Goal: Information Seeking & Learning: Check status

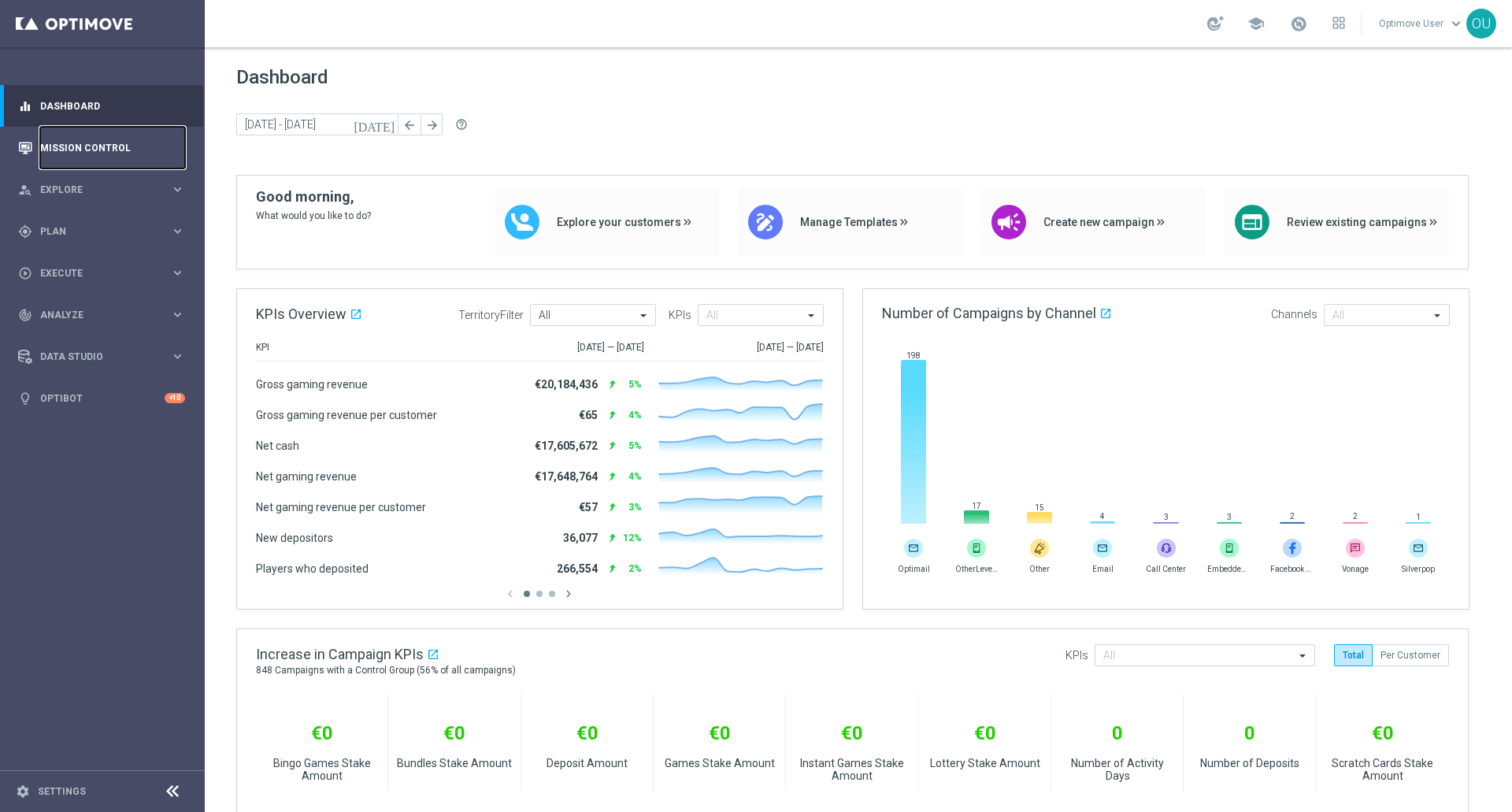
click at [130, 144] on link "Mission Control" at bounding box center [113, 147] width 145 height 42
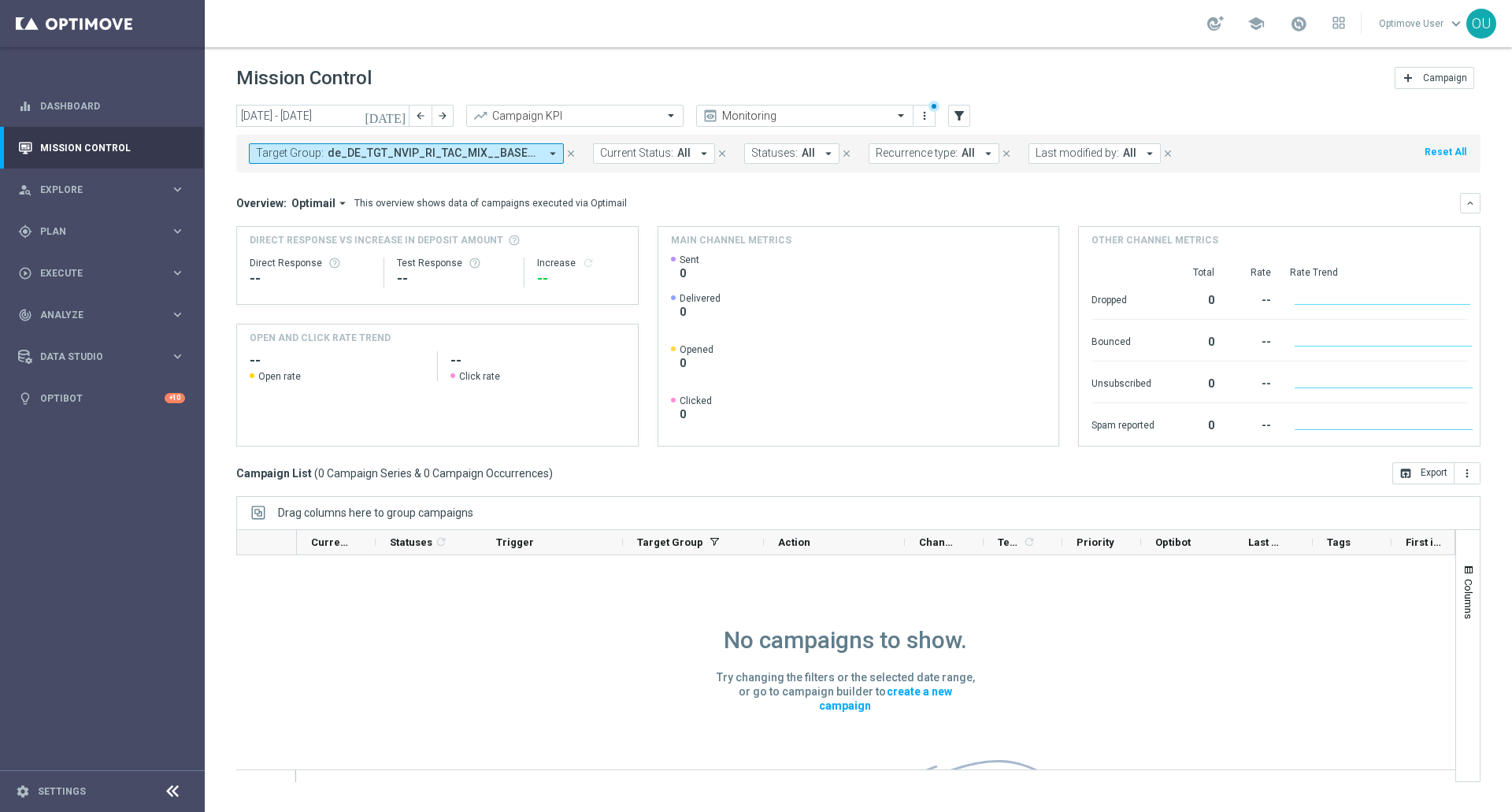
click at [427, 159] on span "de_DE_TGT_NVIP_RI_TAC_MIX__BASE_ALL" at bounding box center [434, 153] width 212 height 14
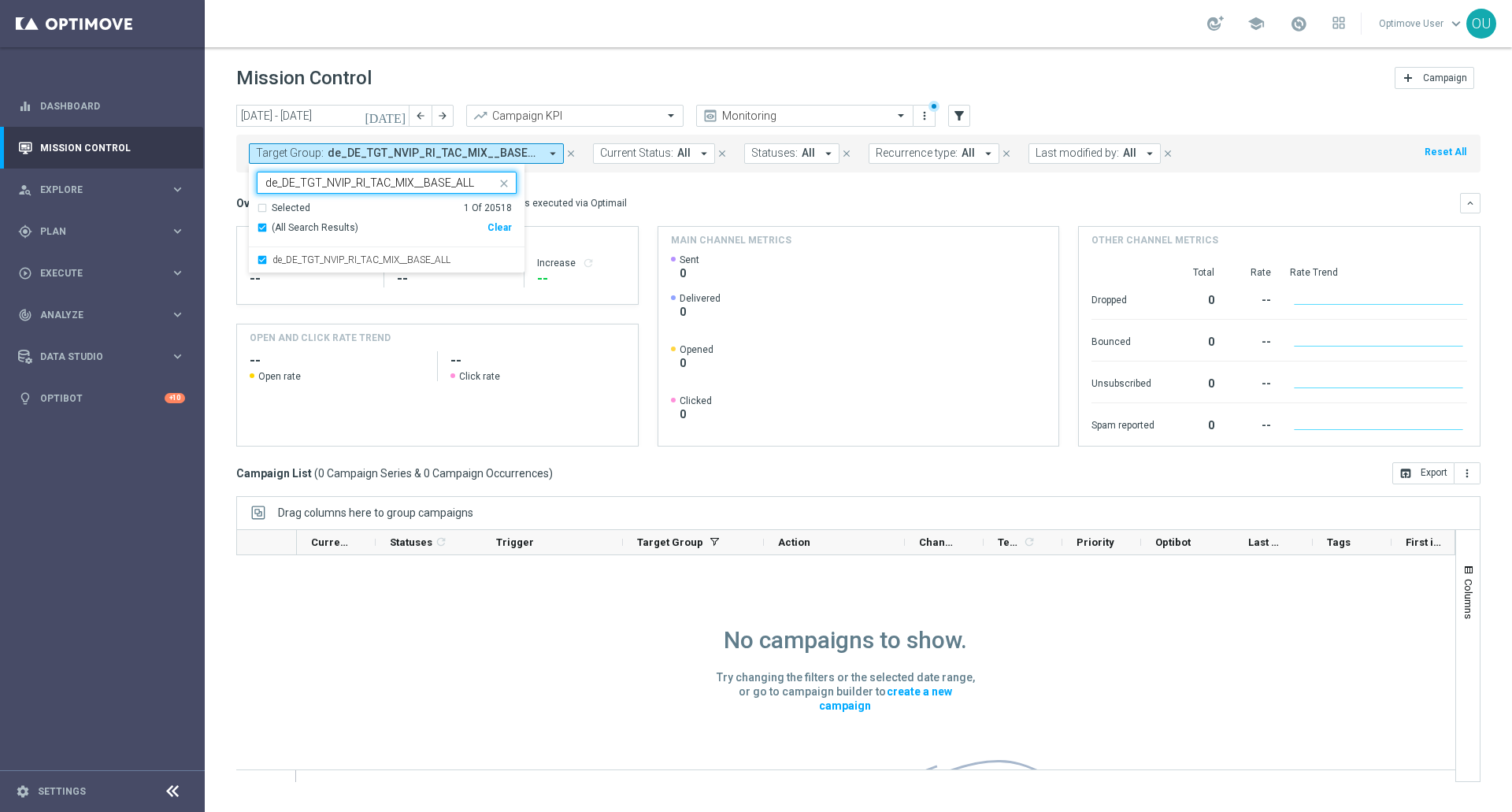
type input "de_DE_TGT_NVIP_RI_TAC_MIX__BASE_ALL"
click at [611, 204] on div "This overview shows data of campaigns executed via Optimail" at bounding box center [490, 203] width 272 height 14
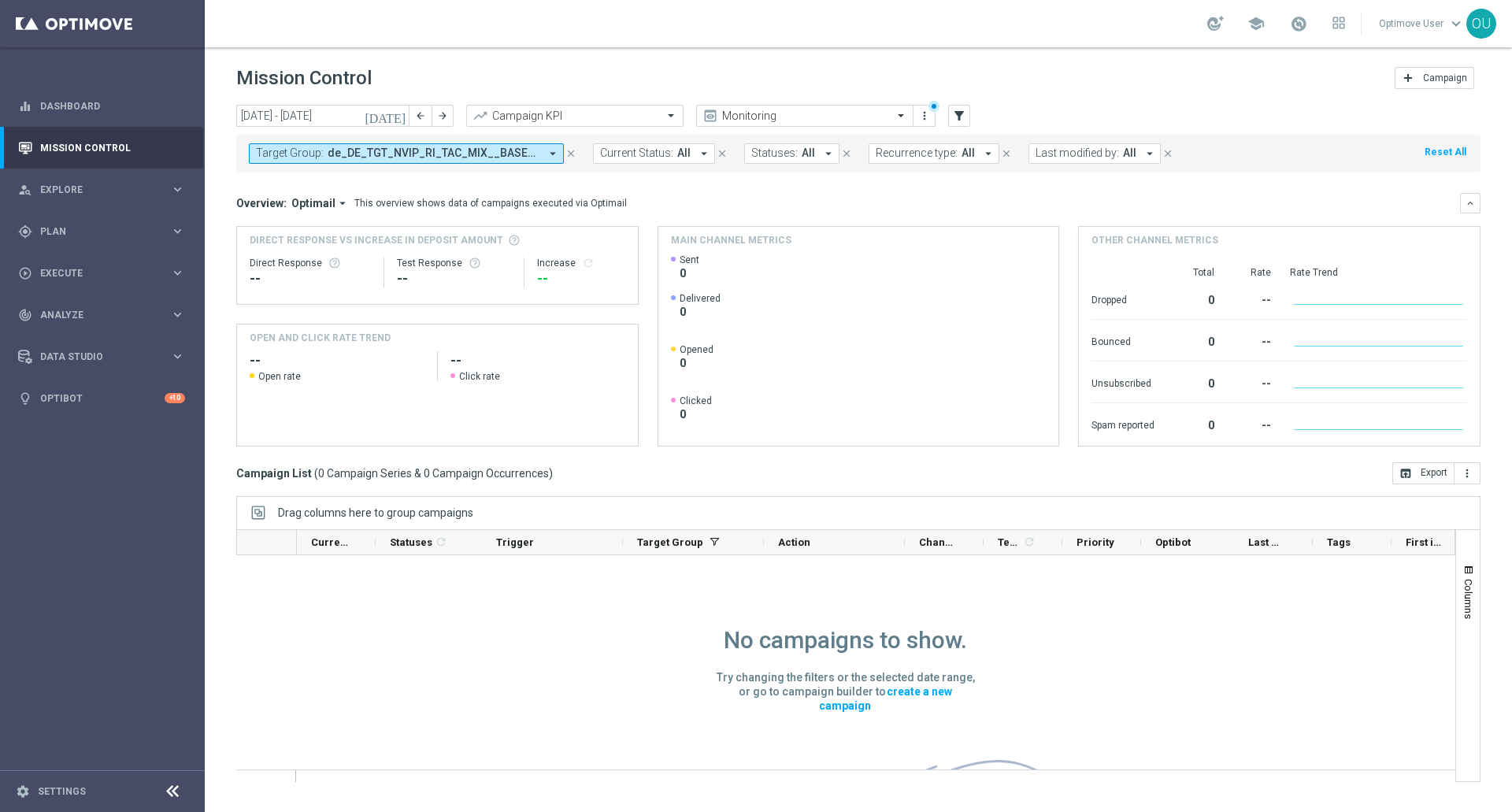
click at [397, 121] on icon "[DATE]" at bounding box center [386, 115] width 42 height 14
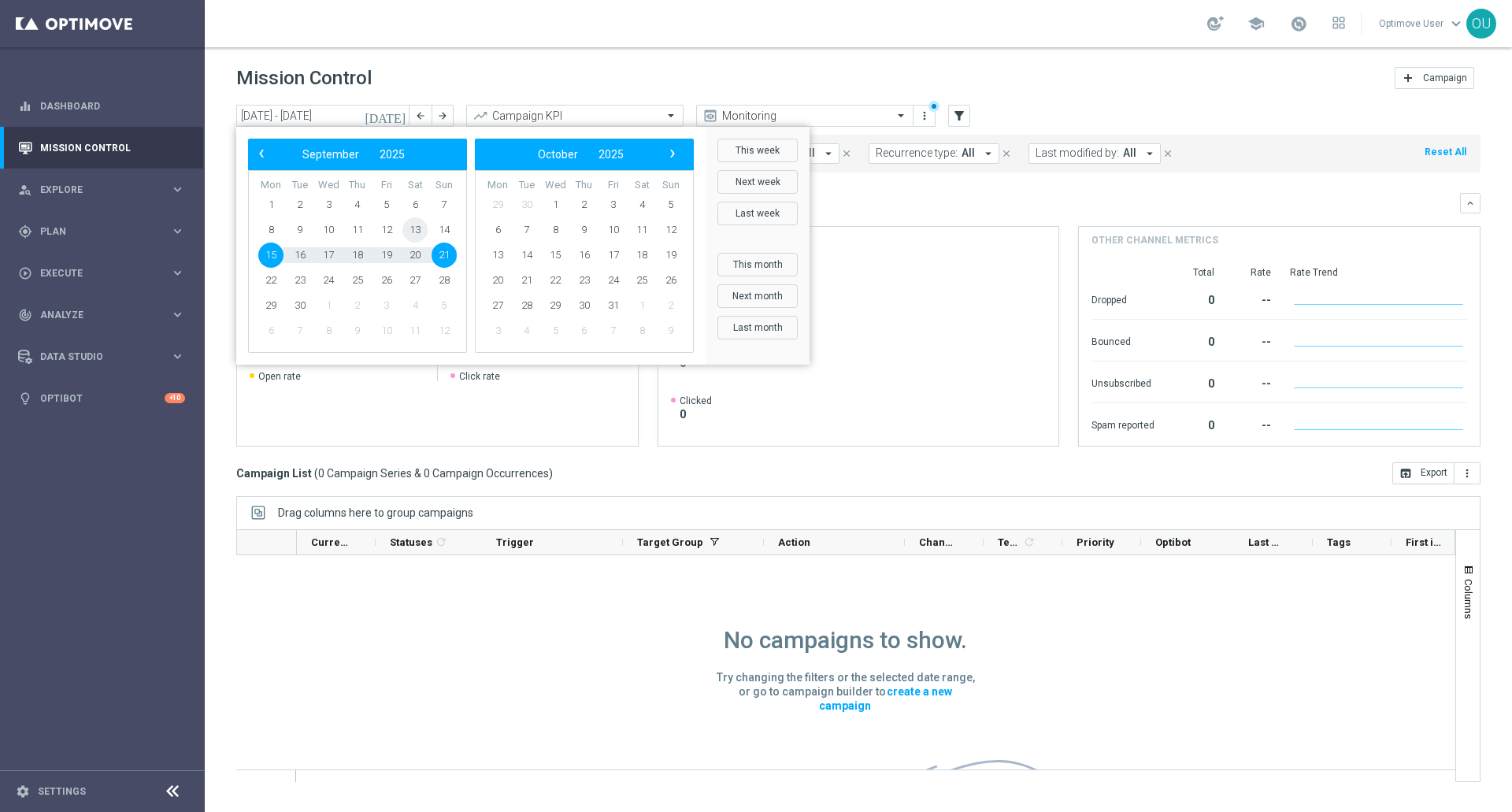
click at [411, 236] on span "13" at bounding box center [414, 230] width 25 height 25
click at [347, 233] on span "11" at bounding box center [357, 230] width 25 height 25
click at [440, 250] on span "21" at bounding box center [444, 255] width 25 height 25
type input "[DATE] - [DATE]"
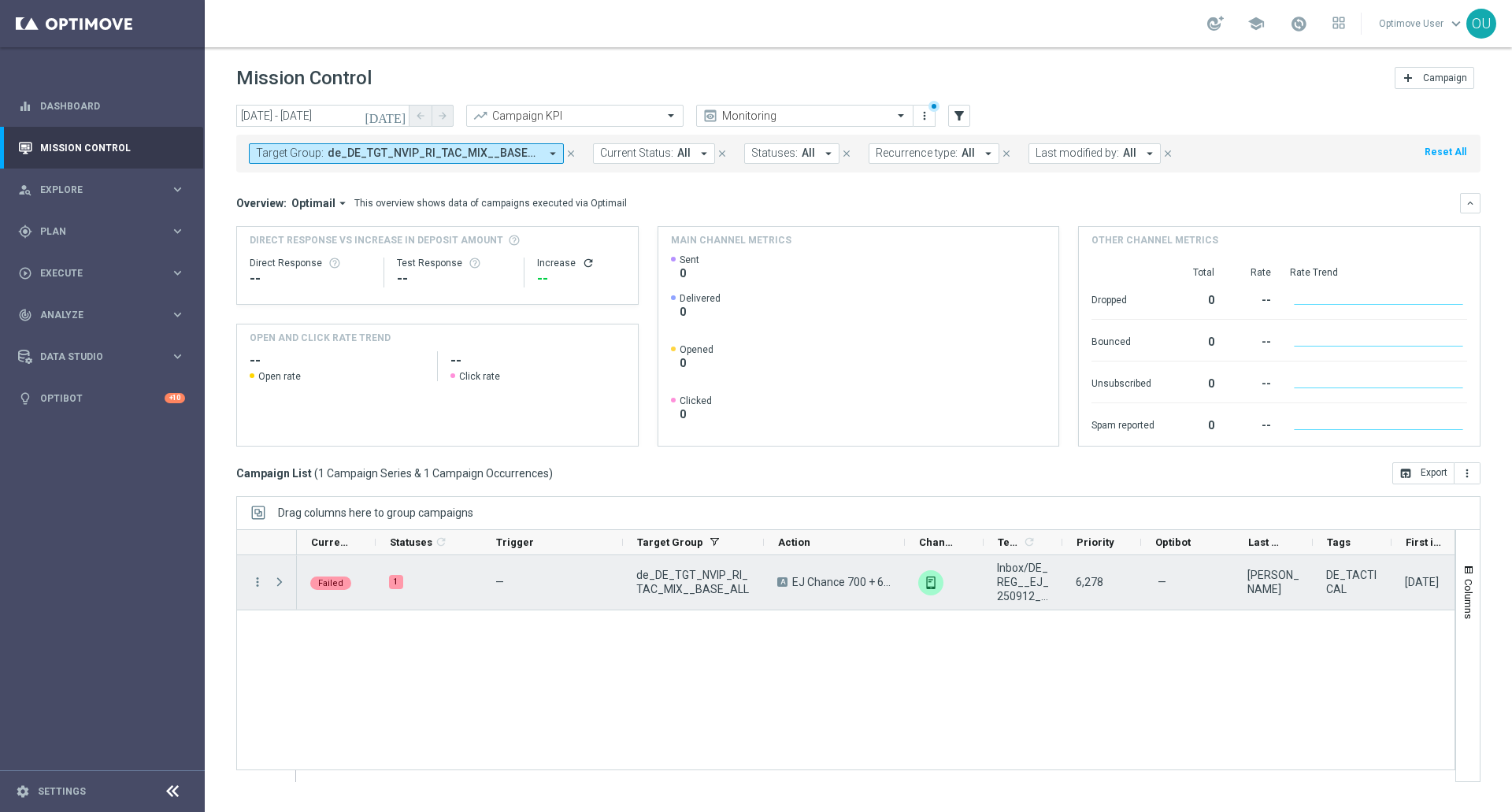
click at [237, 588] on div "more_vert" at bounding box center [251, 582] width 29 height 54
click at [250, 582] on div "more_vert" at bounding box center [251, 582] width 29 height 54
click at [258, 582] on icon "more_vert" at bounding box center [256, 581] width 14 height 14
click at [308, 588] on span "Campaign Details" at bounding box center [327, 591] width 79 height 11
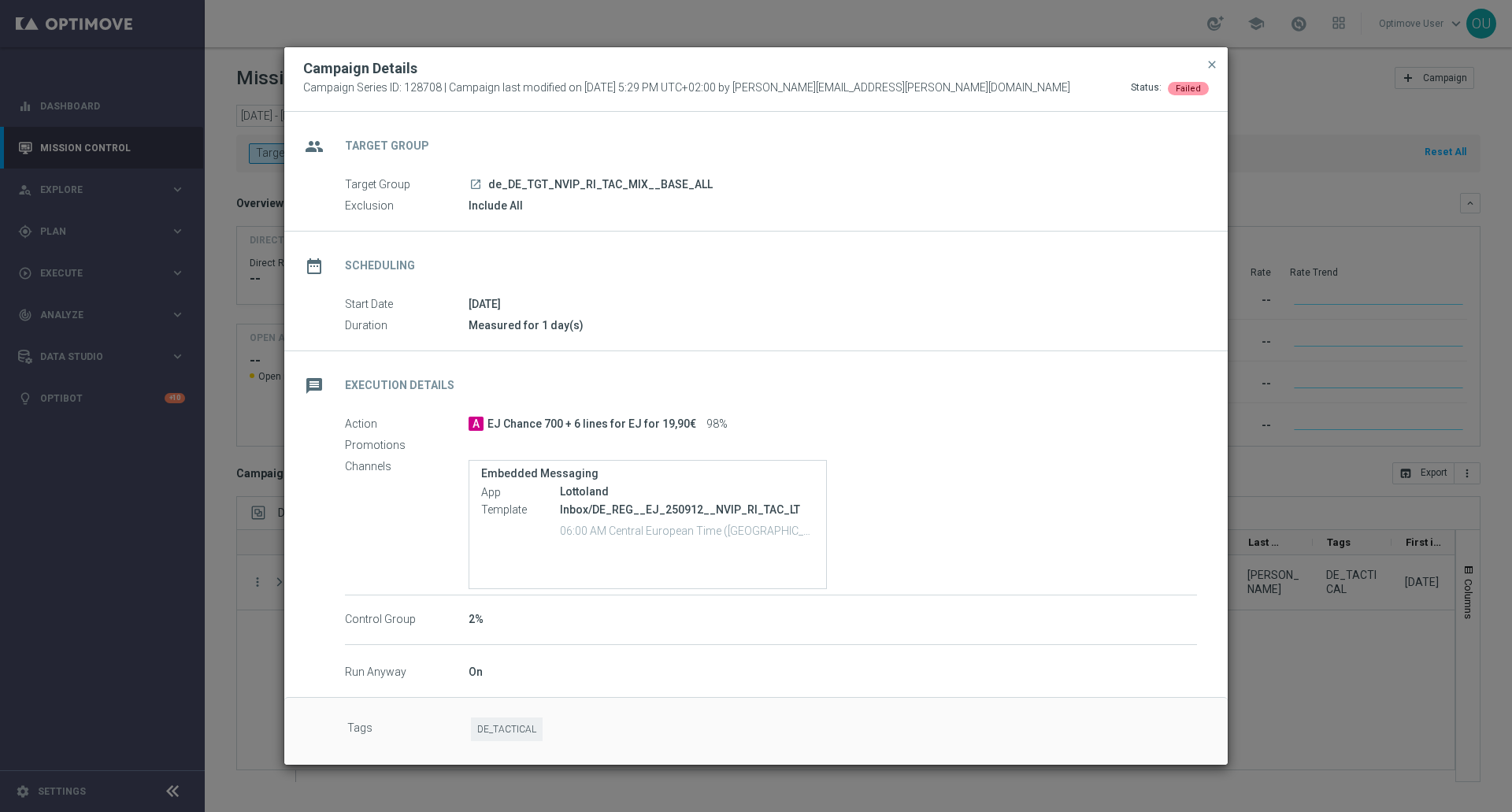
click at [414, 89] on span "Campaign Series ID: 128708 | Campaign last modified on [DATE] 5:29 PM UTC+02:00…" at bounding box center [687, 88] width 768 height 14
click at [414, 90] on span "Campaign Series ID: 128708 | Campaign last modified on [DATE] 5:29 PM UTC+02:00…" at bounding box center [687, 88] width 768 height 14
copy span "128708"
click at [1208, 63] on span "close" at bounding box center [1212, 65] width 13 height 13
